Goal: Information Seeking & Learning: Learn about a topic

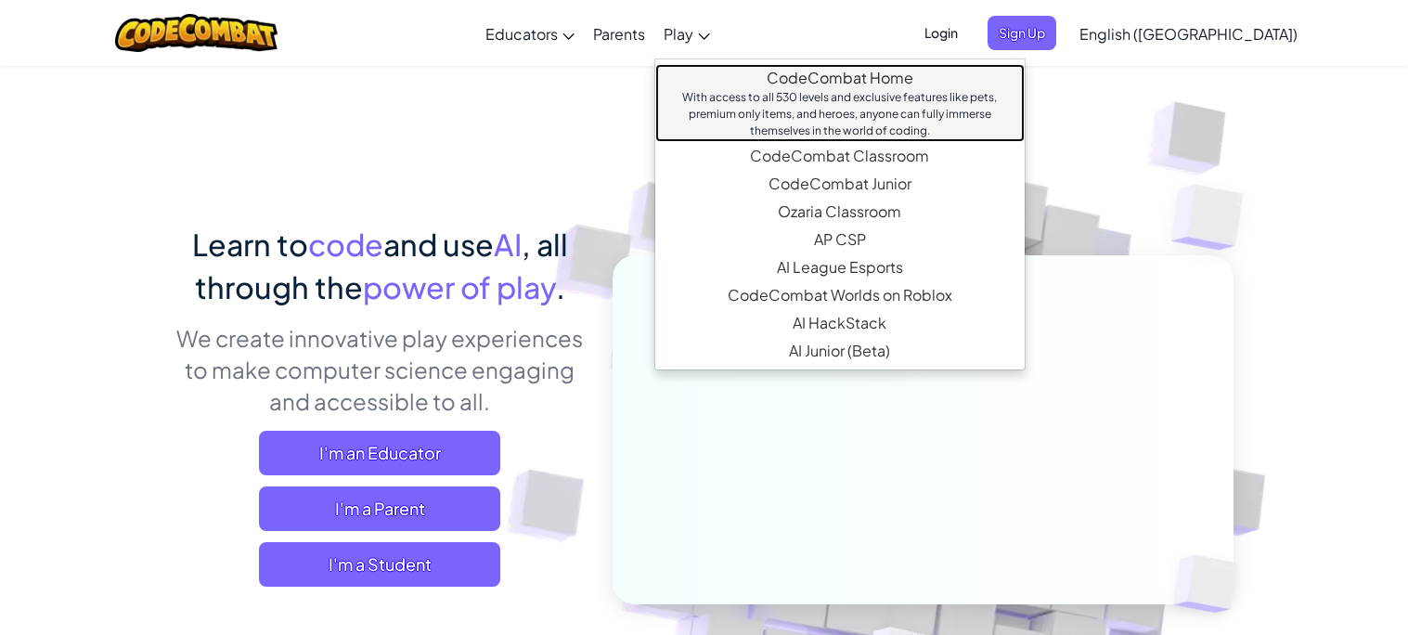
click at [825, 85] on link "CodeCombat Home With access to all 530 levels and exclusive features like pets,…" at bounding box center [839, 103] width 369 height 78
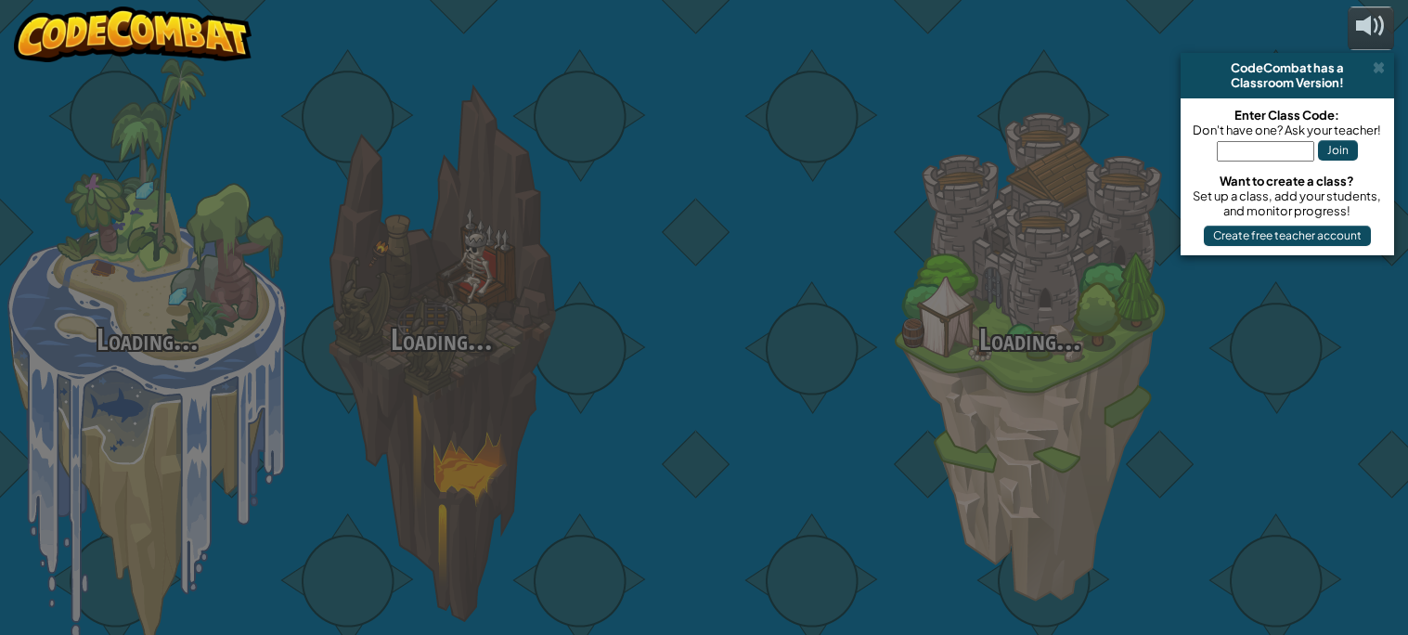
click at [825, 86] on div at bounding box center [736, 294] width 294 height 589
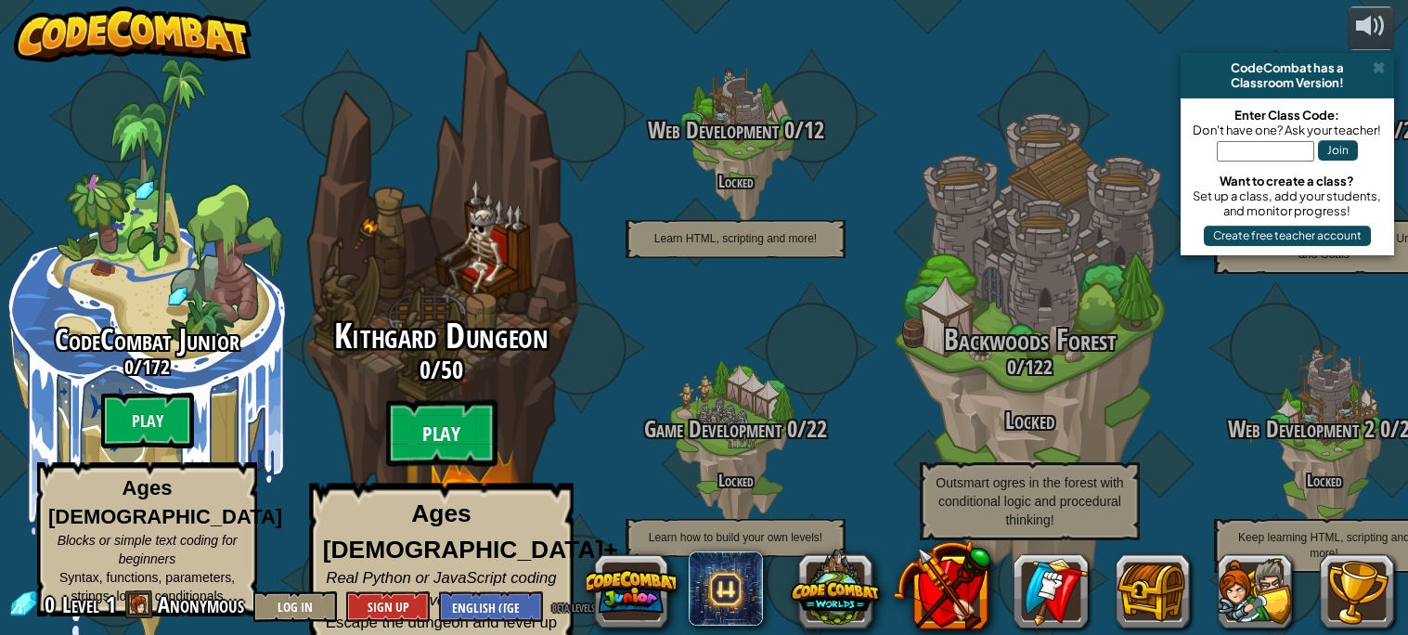
click at [441, 413] on btn "Play" at bounding box center [441, 433] width 111 height 67
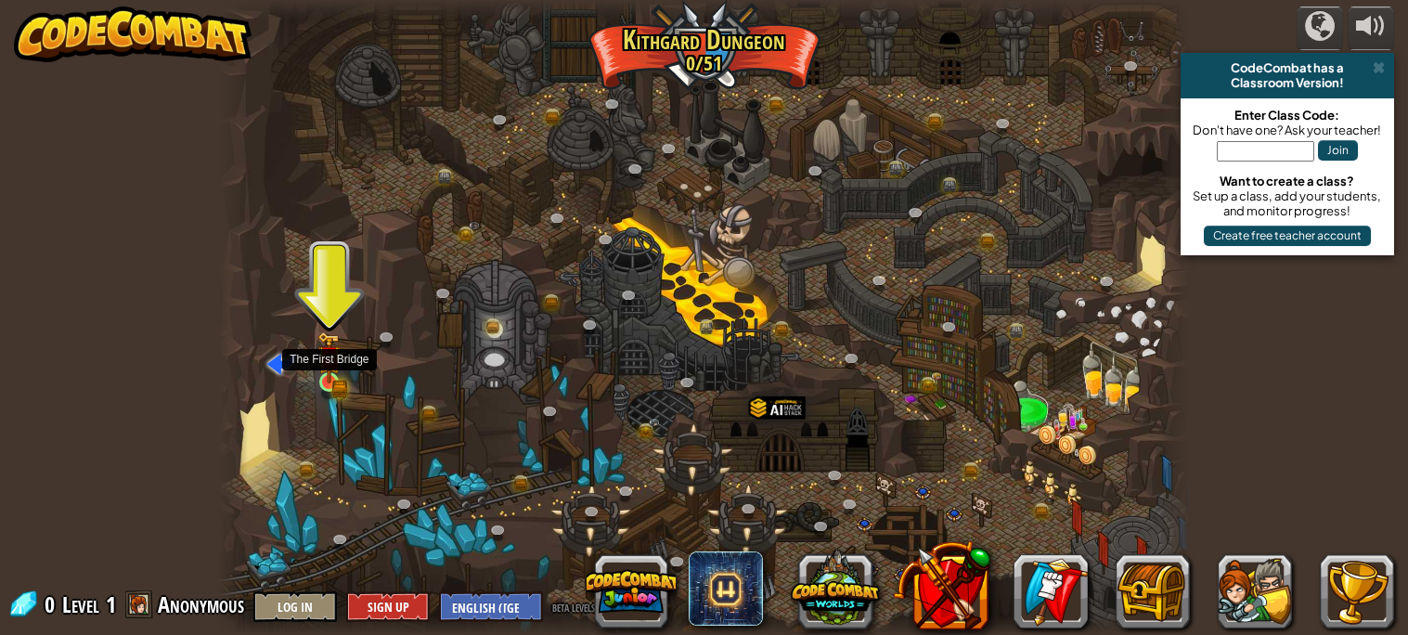
click at [330, 377] on img at bounding box center [328, 357] width 23 height 52
